Goal: Check status: Check status

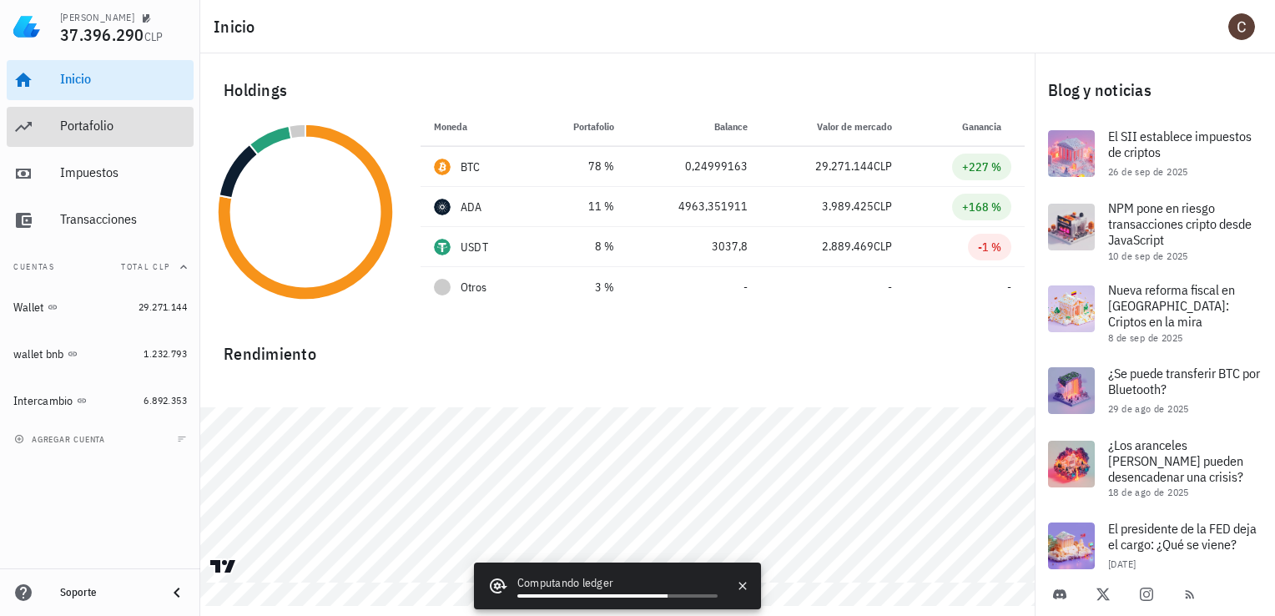
click at [97, 135] on div "Portafolio" at bounding box center [123, 127] width 127 height 38
